Goal: Information Seeking & Learning: Find specific fact

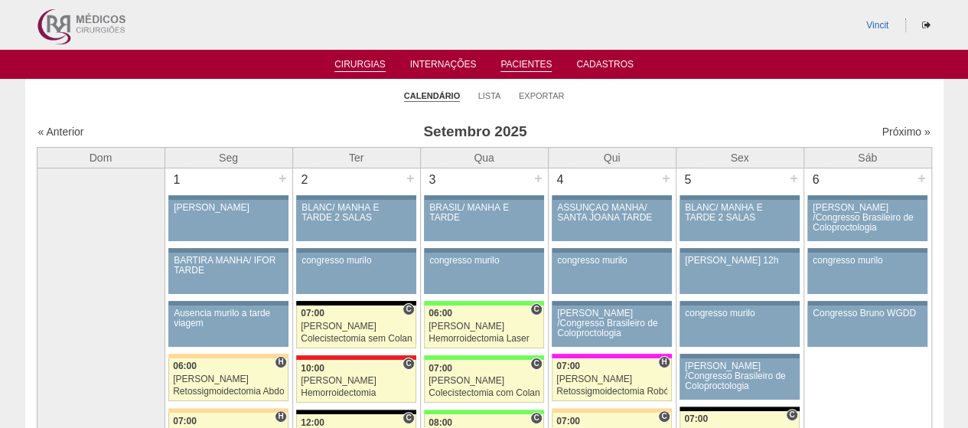
click at [543, 63] on link "Pacientes" at bounding box center [526, 65] width 51 height 13
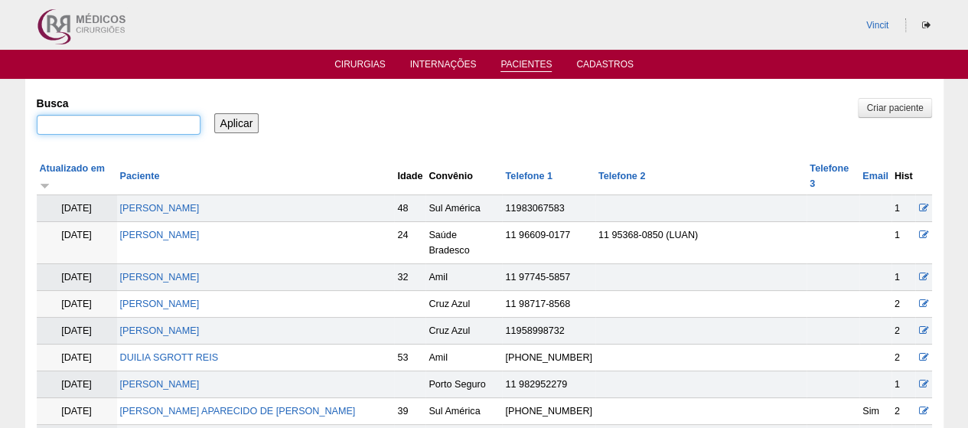
click at [138, 117] on input "Busca" at bounding box center [119, 125] width 164 height 20
paste input "ANA ALICE RODRIGUES CORREA"
type input "ANA ALICE RODRIGUES CORREA"
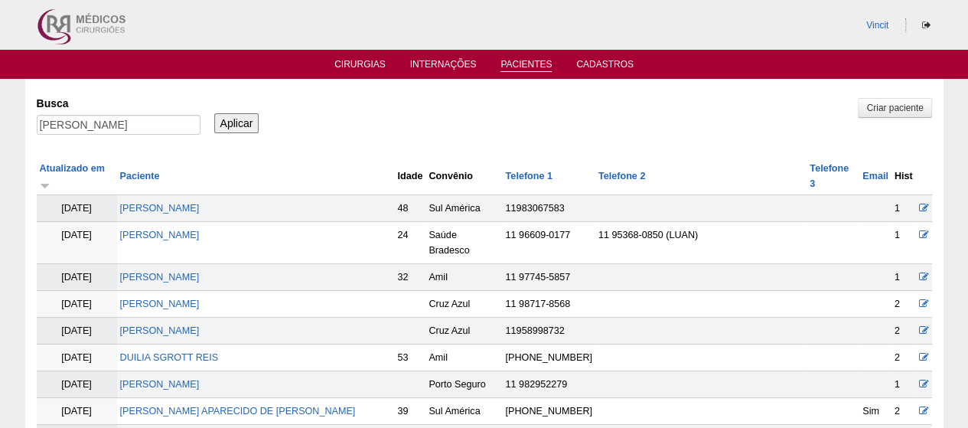
click at [233, 123] on input "Aplicar" at bounding box center [236, 123] width 45 height 20
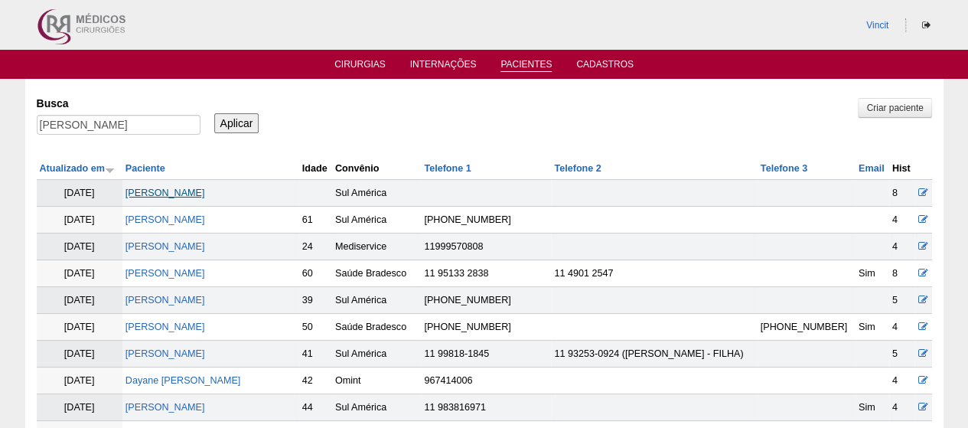
click at [205, 188] on link "Ana Alice Rodrigues Correa" at bounding box center [166, 193] width 80 height 11
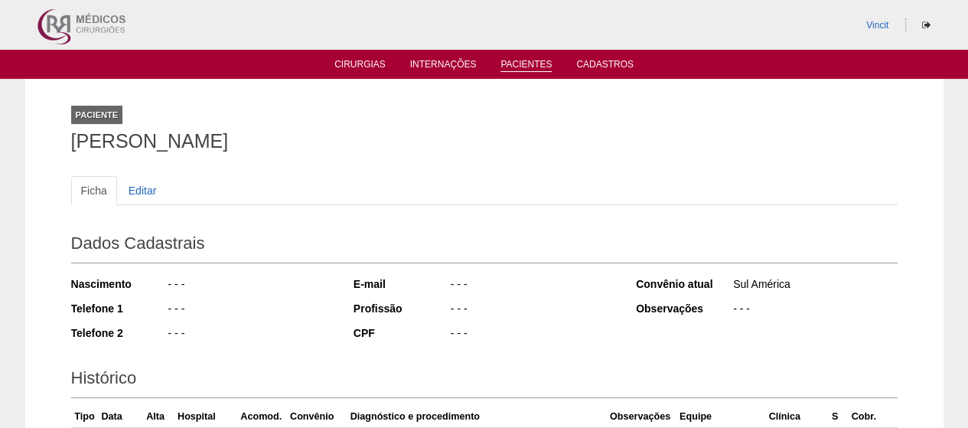
click at [529, 73] on ul "Cirurgias Internações Pacientes Cadastros" at bounding box center [484, 64] width 968 height 29
click at [521, 70] on link "Pacientes" at bounding box center [526, 65] width 51 height 13
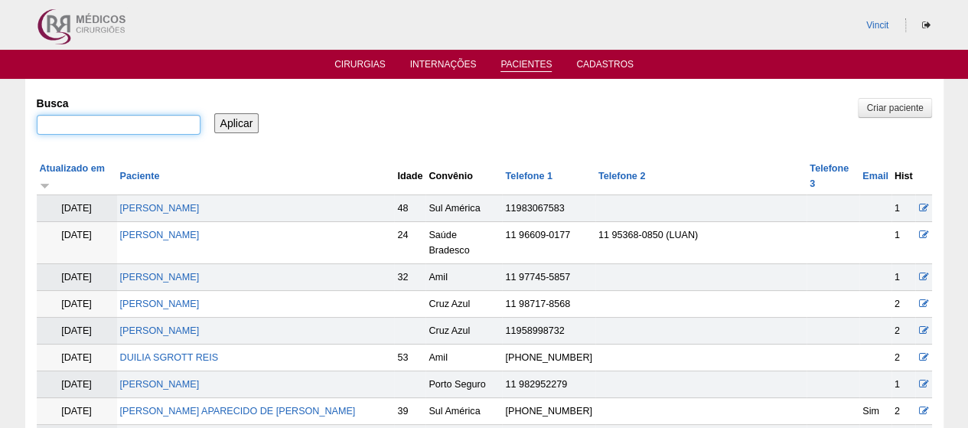
click at [178, 125] on input "Busca" at bounding box center [119, 125] width 164 height 20
paste input "VANUZA APARECIDA CHAGAS"
type input "VANUZA APARECIDA CHAGAS"
click at [237, 122] on input "Aplicar" at bounding box center [236, 123] width 45 height 20
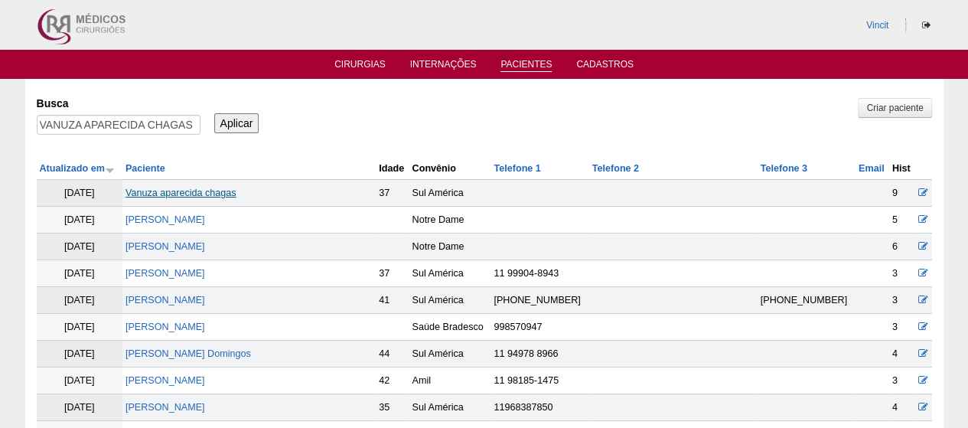
click at [196, 188] on link "Vanuza aparecida chagas" at bounding box center [181, 193] width 111 height 11
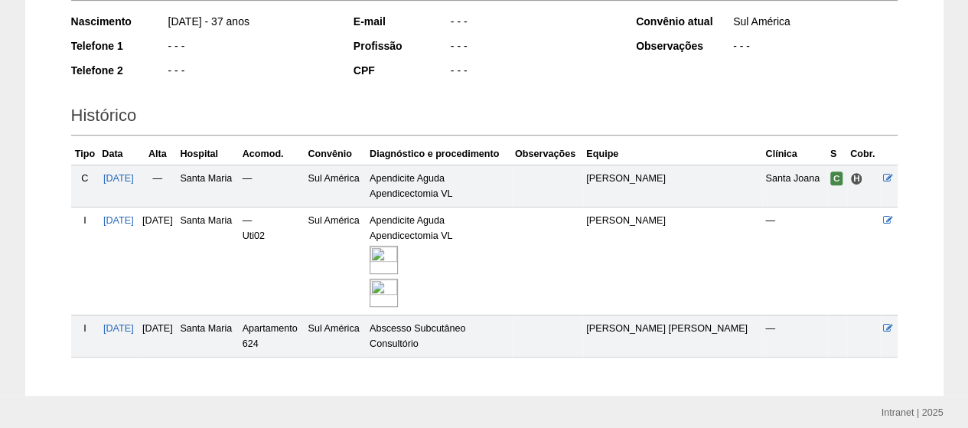
scroll to position [263, 0]
click at [398, 256] on img at bounding box center [384, 259] width 28 height 28
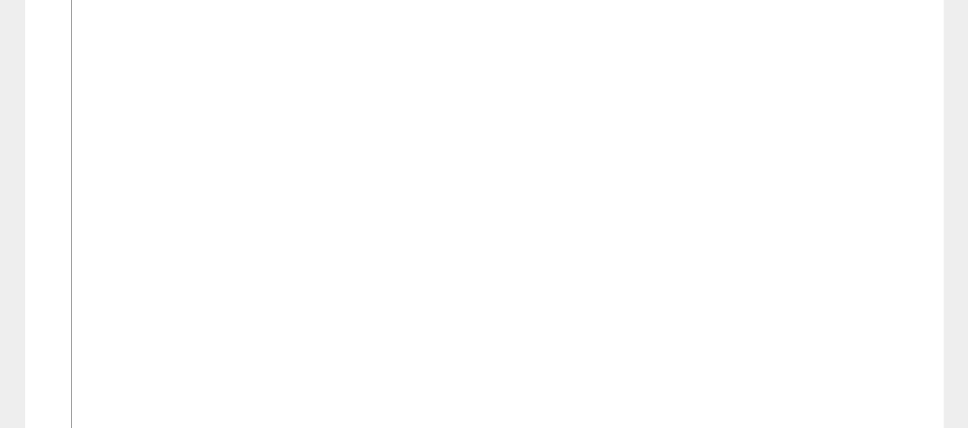
scroll to position [579, 0]
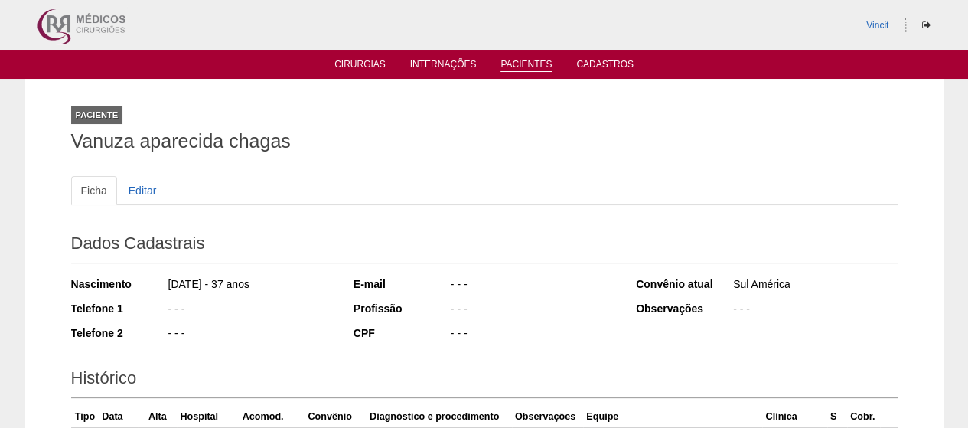
click at [533, 64] on link "Pacientes" at bounding box center [526, 65] width 51 height 13
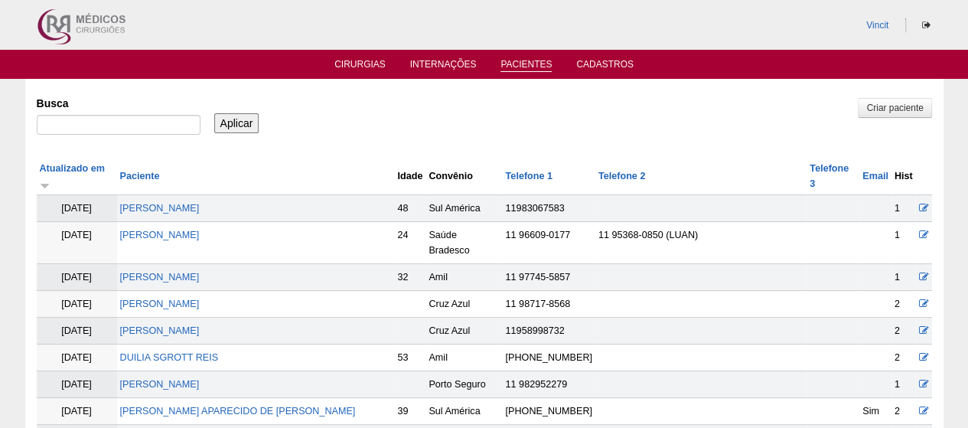
click at [528, 67] on link "Pacientes" at bounding box center [526, 65] width 51 height 13
click at [148, 122] on input "Busca" at bounding box center [119, 125] width 164 height 20
paste input "[PERSON_NAME] [PERSON_NAME]"
type input "[PERSON_NAME] [PERSON_NAME]"
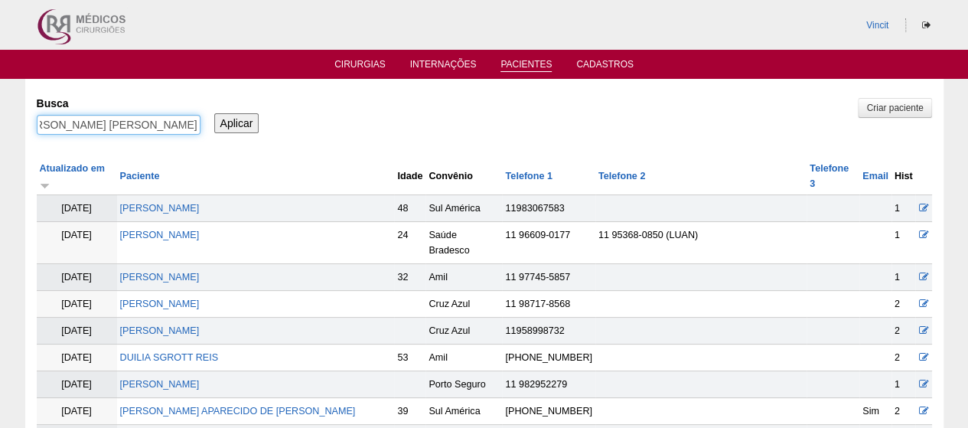
click at [214, 113] on input "Aplicar" at bounding box center [236, 123] width 45 height 20
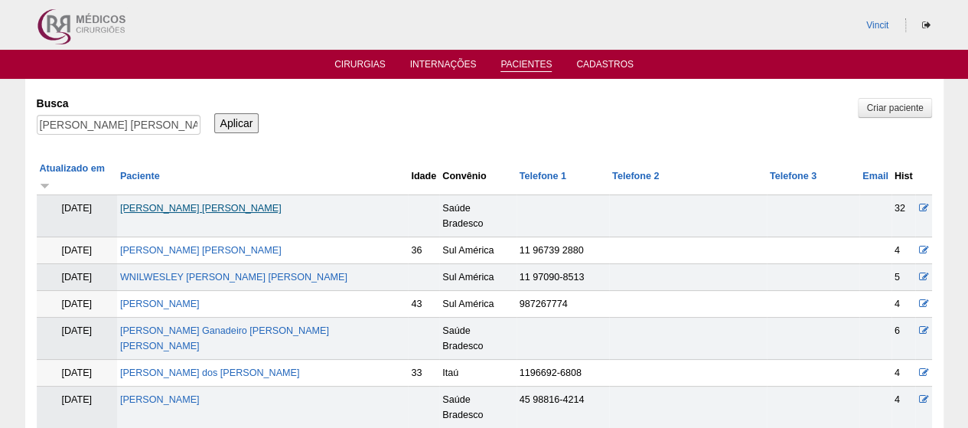
click at [243, 203] on link "[PERSON_NAME] [PERSON_NAME]" at bounding box center [201, 208] width 162 height 11
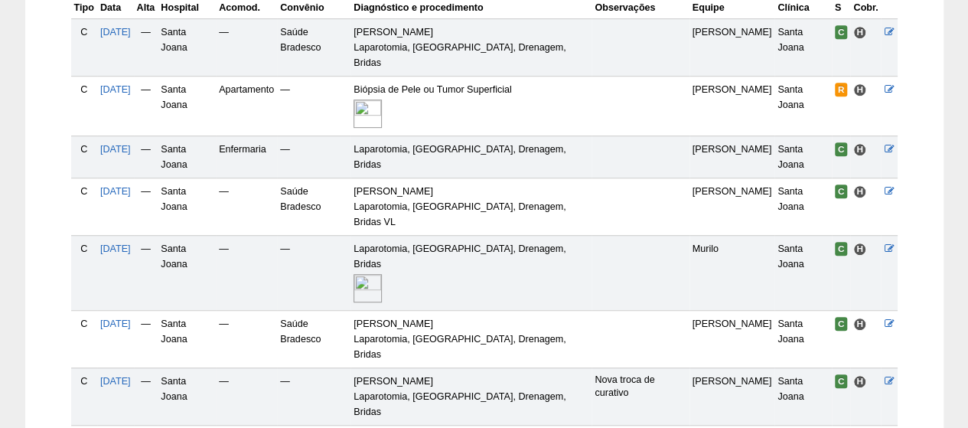
scroll to position [514, 0]
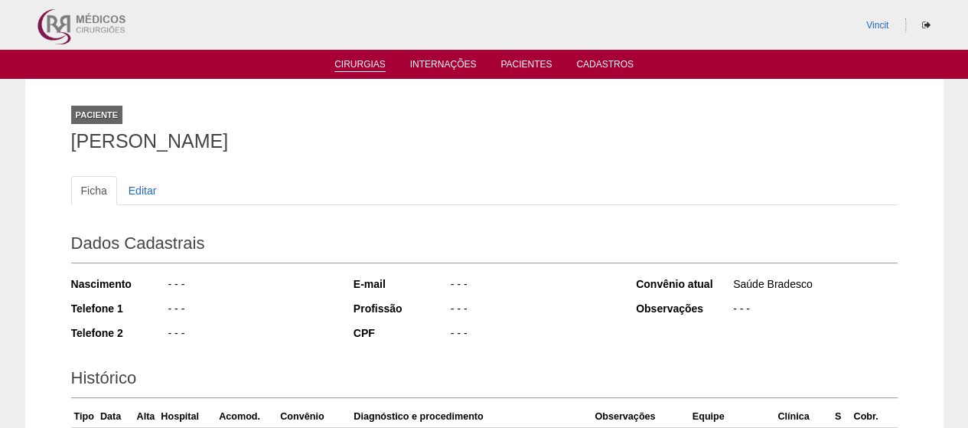
click at [358, 67] on link "Cirurgias" at bounding box center [360, 65] width 51 height 13
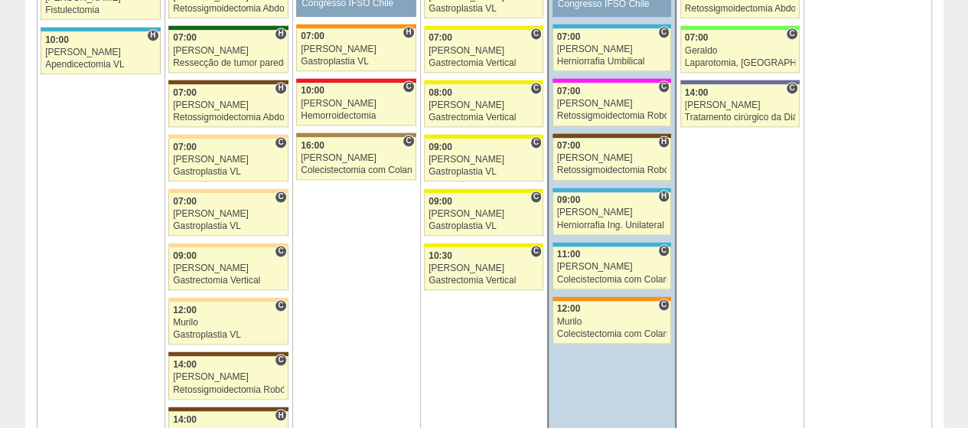
scroll to position [1069, 0]
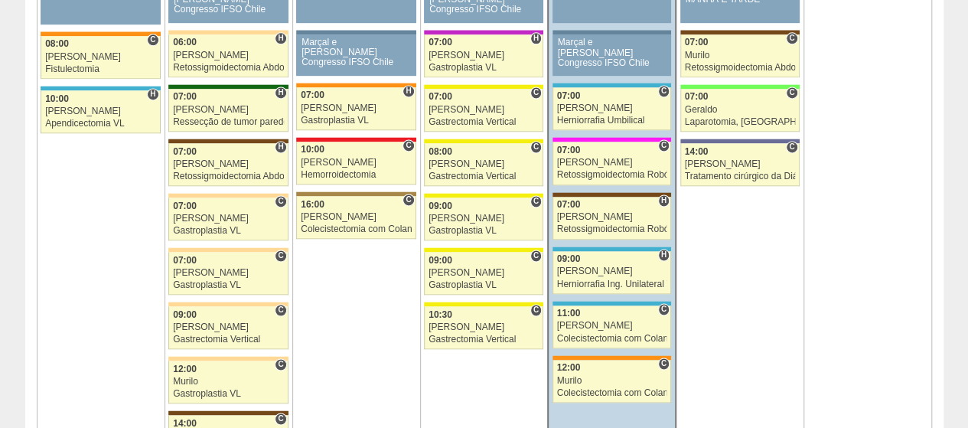
scroll to position [1004, 0]
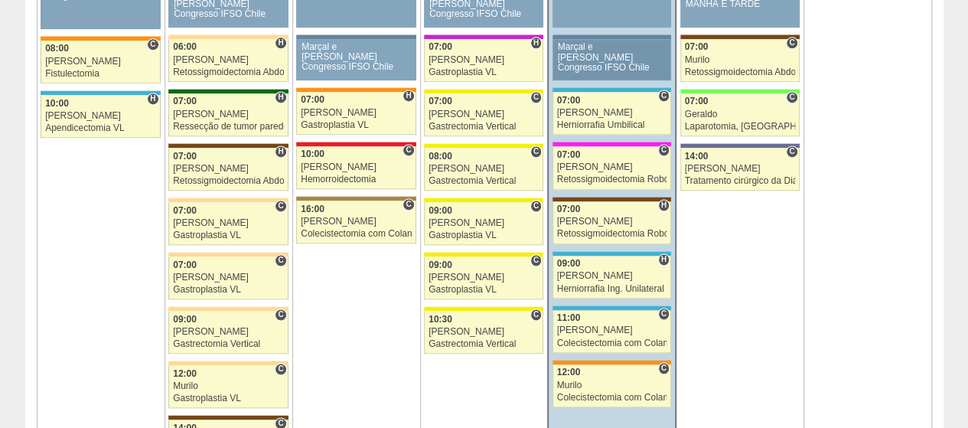
click at [621, 70] on link "88349 Felipe Rossi Marçal e Felipe Congresso IFSO Chile Paciente não informado …" at bounding box center [612, 59] width 119 height 41
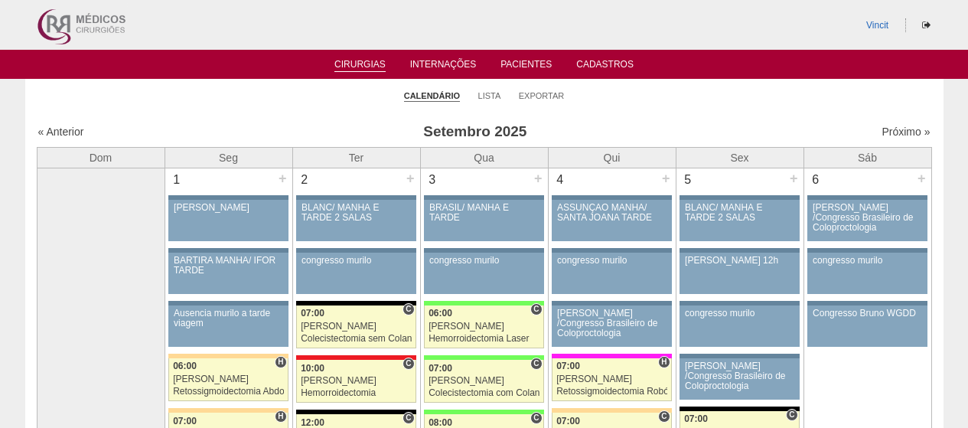
scroll to position [1004, 0]
